Goal: Communication & Community: Participate in discussion

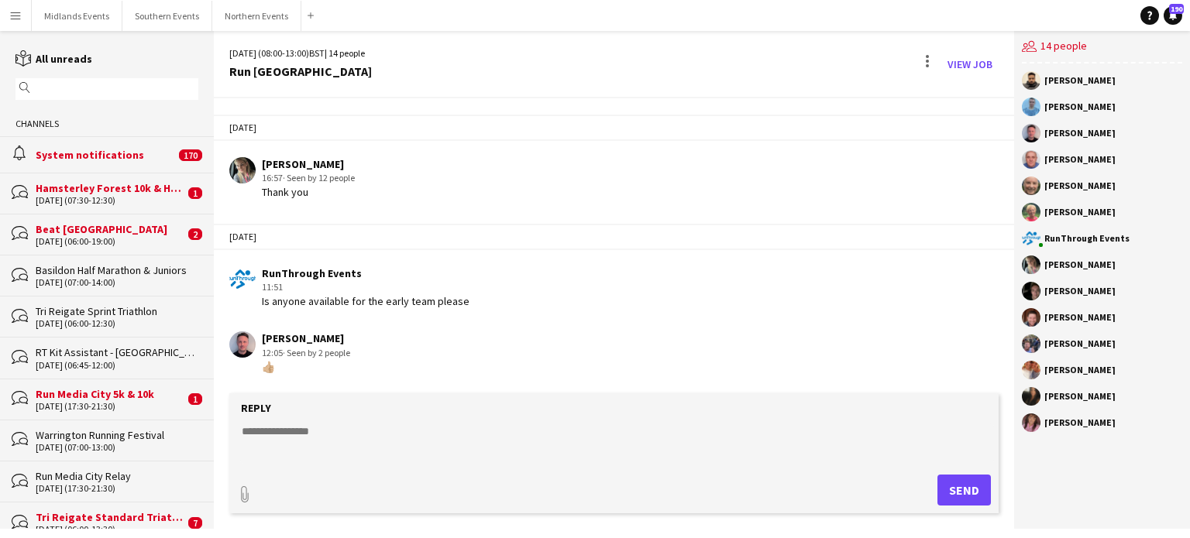
click at [299, 439] on textarea at bounding box center [617, 444] width 754 height 40
type textarea "**********"
click at [960, 498] on button "Send" at bounding box center [963, 490] width 53 height 31
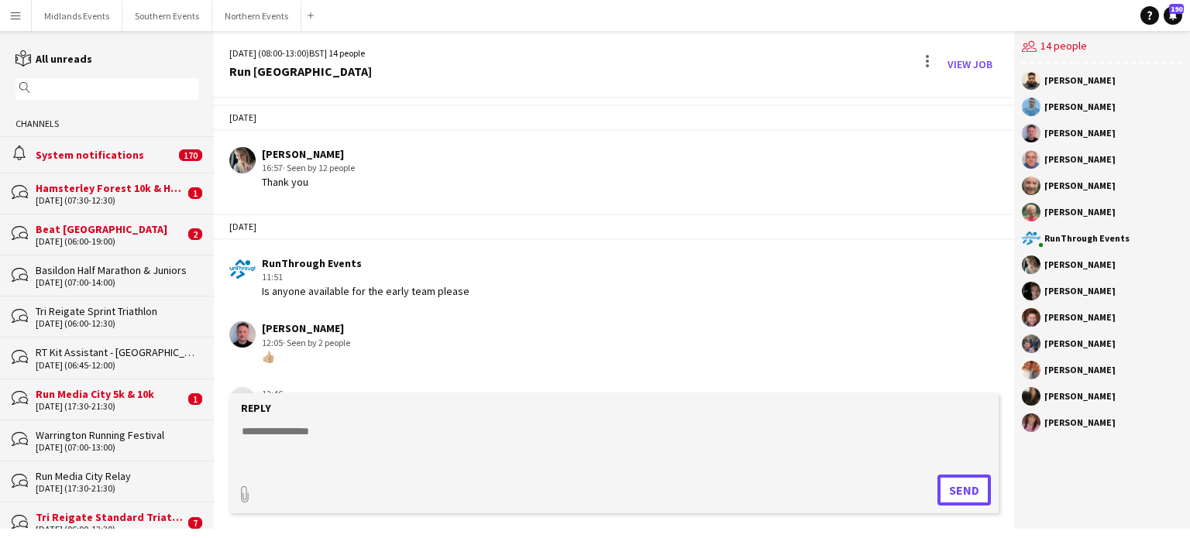
scroll to position [1848, 0]
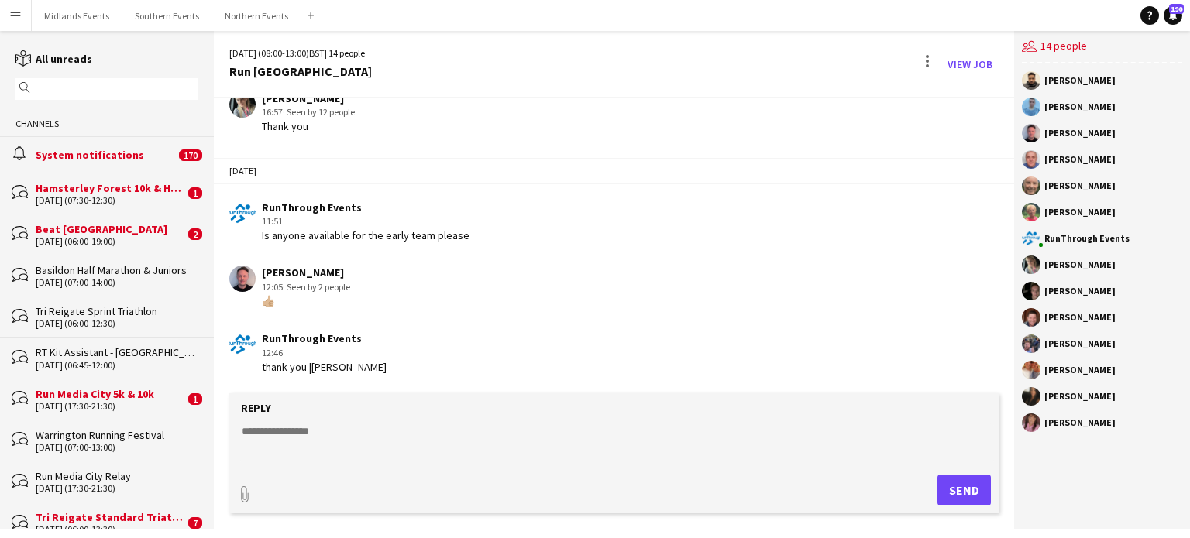
drag, startPoint x: 1010, startPoint y: 363, endPoint x: 1004, endPoint y: 304, distance: 59.2
click at [1009, 361] on app-chat-message "RunThrough Events 12:46 thank you |[PERSON_NAME]" at bounding box center [614, 353] width 800 height 58
drag, startPoint x: 1014, startPoint y: 370, endPoint x: 1012, endPoint y: 329, distance: 41.1
click at [1012, 329] on div "[DATE] (08:00-13:00) BST | 14 people Run [GEOGRAPHIC_DATA] View Job [DATE] RunT…" at bounding box center [702, 280] width 976 height 498
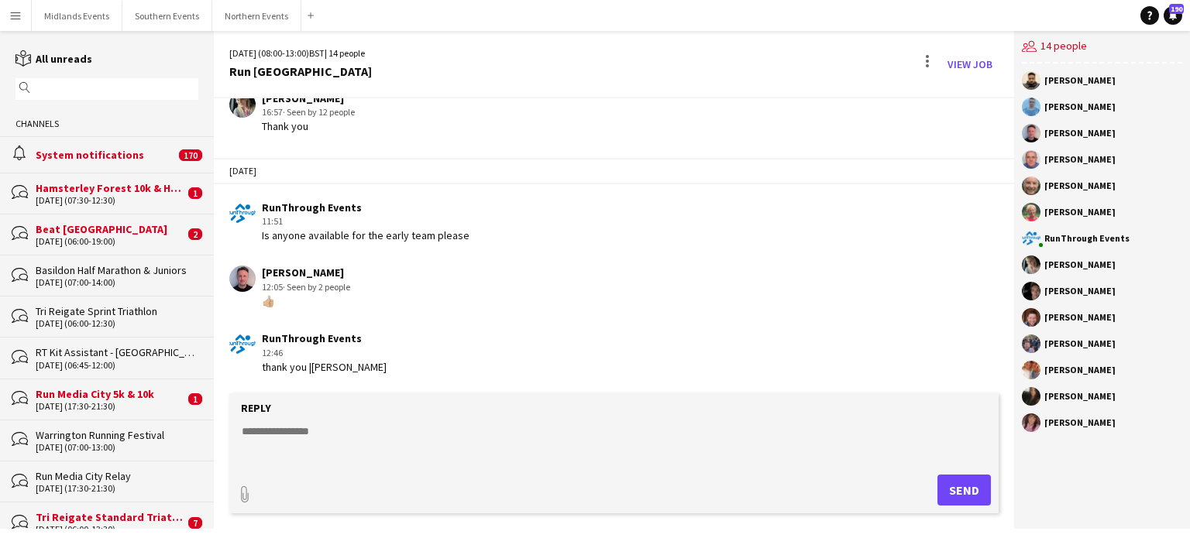
click at [497, 366] on div "RunThrough Events 12:46 thank you |[PERSON_NAME]" at bounding box center [549, 353] width 640 height 43
click at [124, 198] on div "[DATE] (07:30-12:30)" at bounding box center [110, 200] width 149 height 11
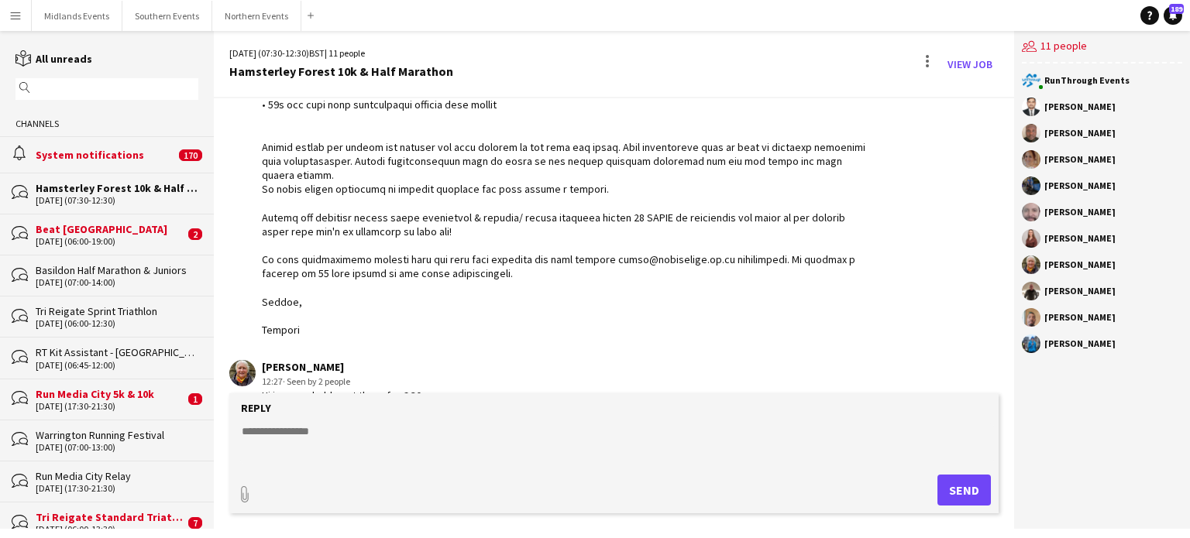
scroll to position [578, 0]
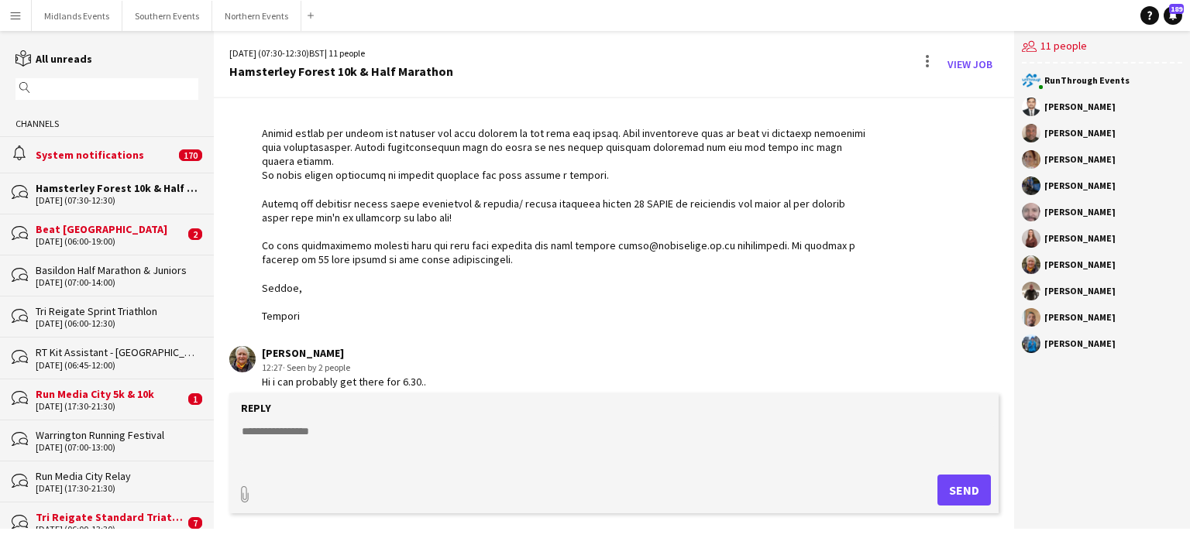
click at [307, 432] on textarea at bounding box center [617, 444] width 754 height 40
click at [256, 430] on textarea "********" at bounding box center [617, 444] width 754 height 40
type textarea "*********"
click at [978, 489] on button "Send" at bounding box center [963, 490] width 53 height 31
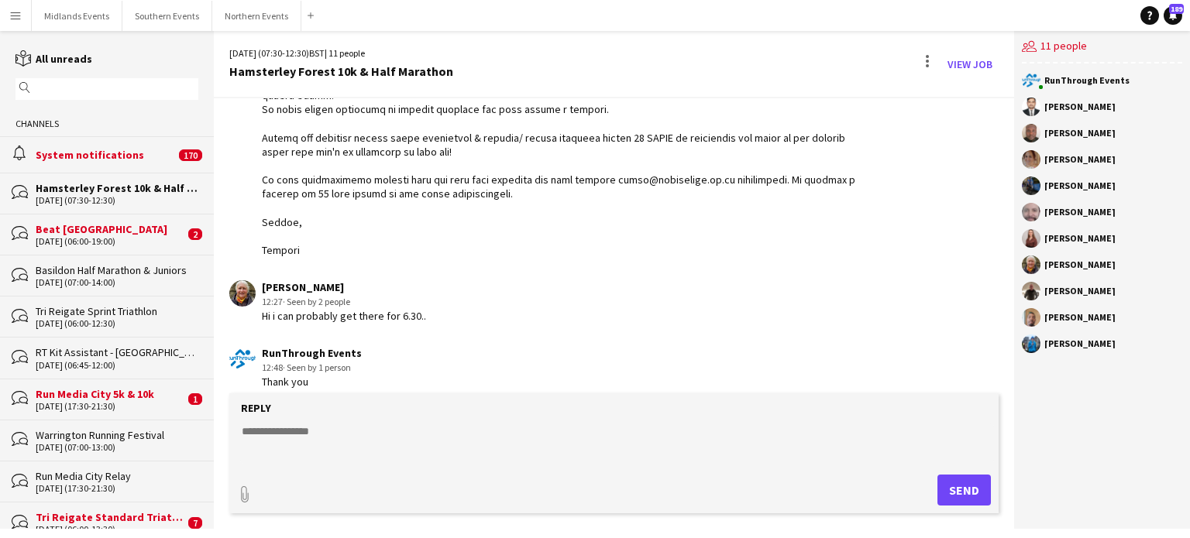
click at [124, 393] on div "Run Media City 5k & 10k" at bounding box center [110, 394] width 149 height 14
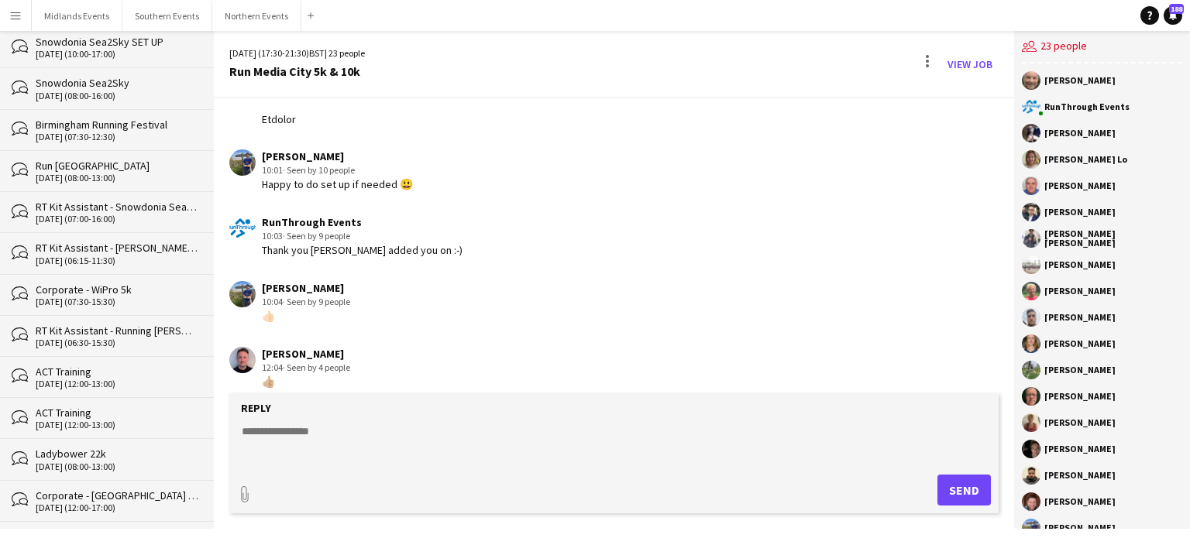
scroll to position [133, 0]
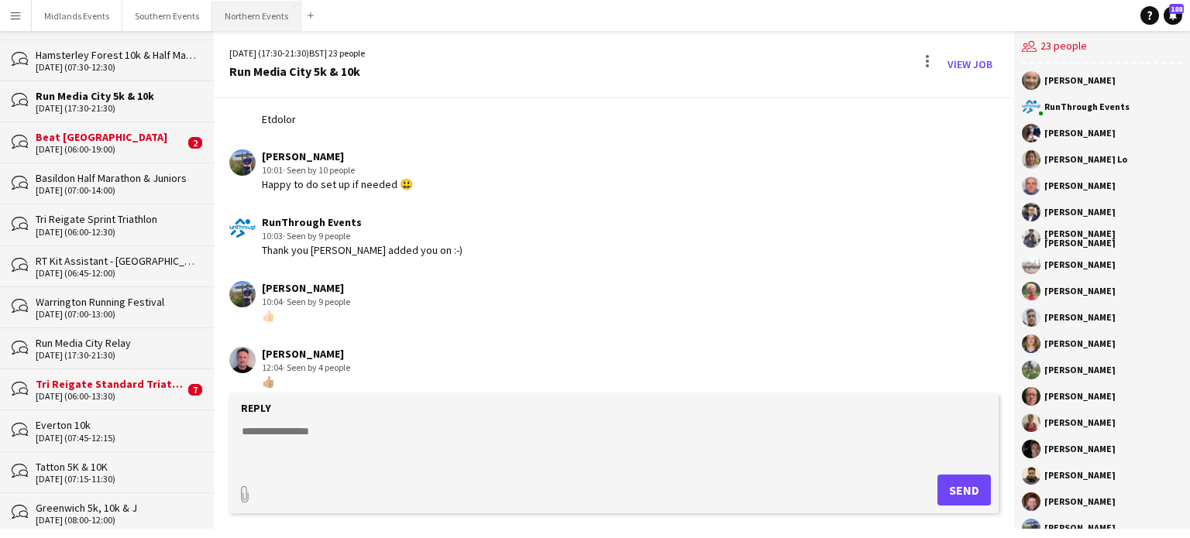
click at [257, 24] on button "Northern Events Close" at bounding box center [256, 16] width 89 height 30
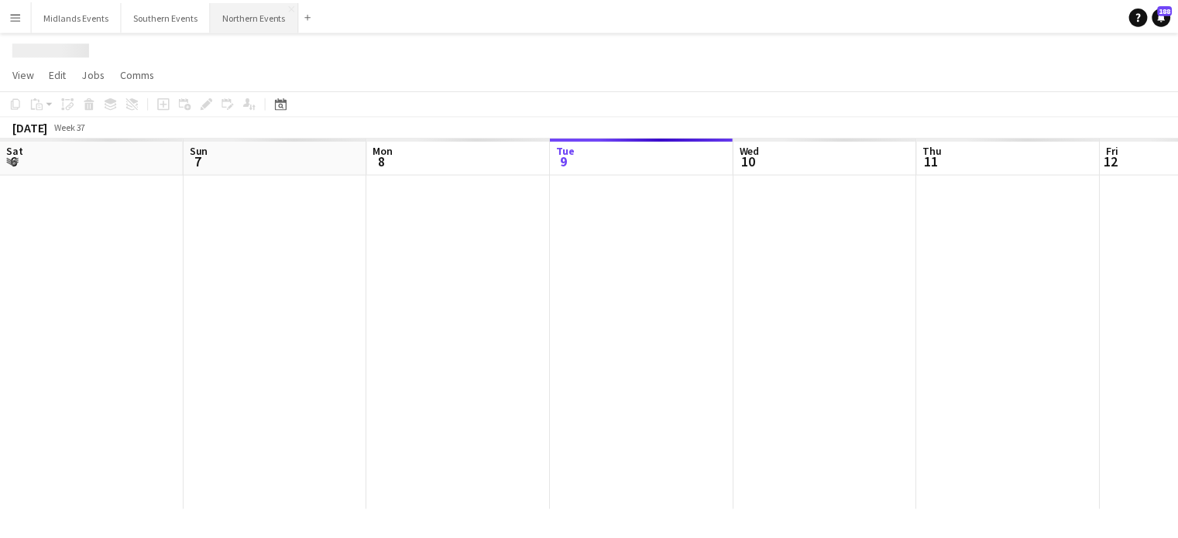
scroll to position [0, 370]
